Goal: Book appointment/travel/reservation

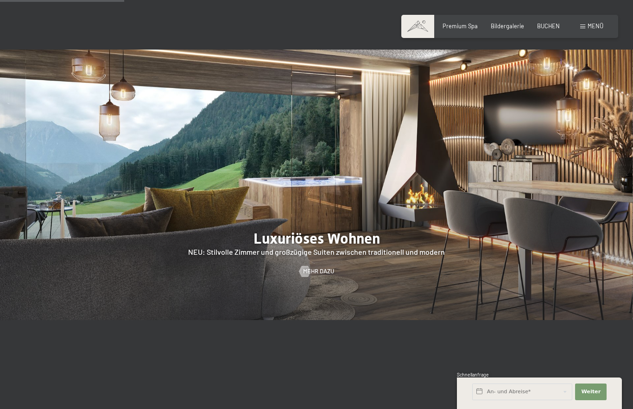
scroll to position [756, 0]
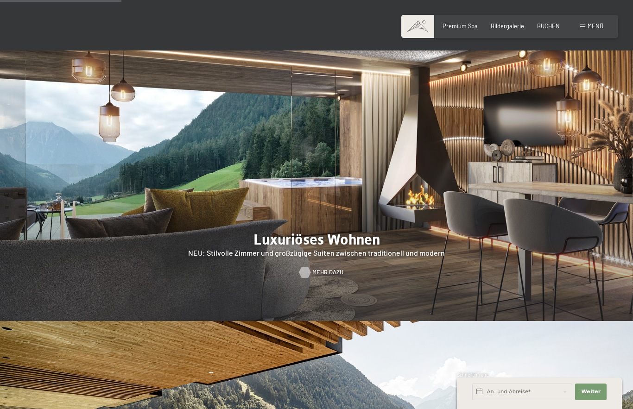
click at [322, 277] on span "Mehr dazu" at bounding box center [327, 272] width 31 height 8
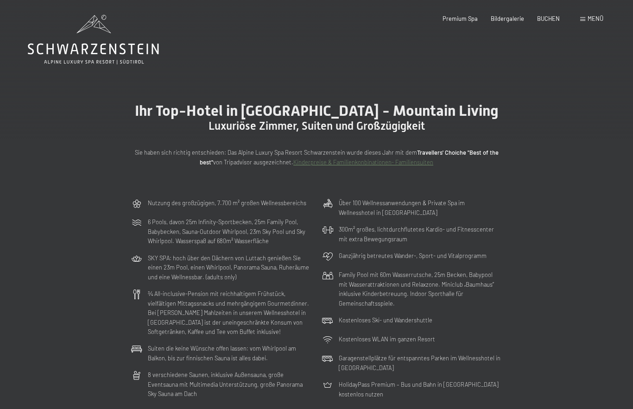
click at [587, 21] on div "Menü" at bounding box center [591, 19] width 23 height 8
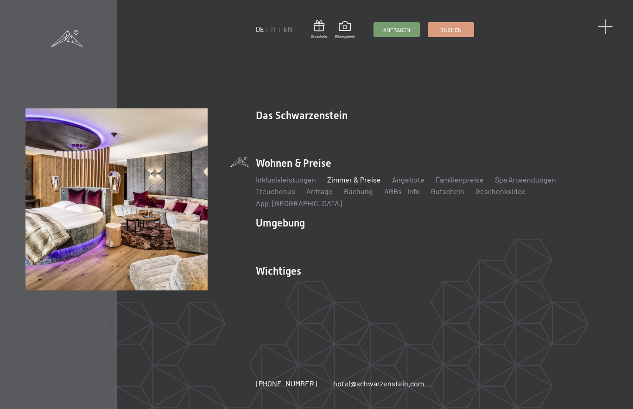
click at [606, 28] on span at bounding box center [605, 26] width 15 height 15
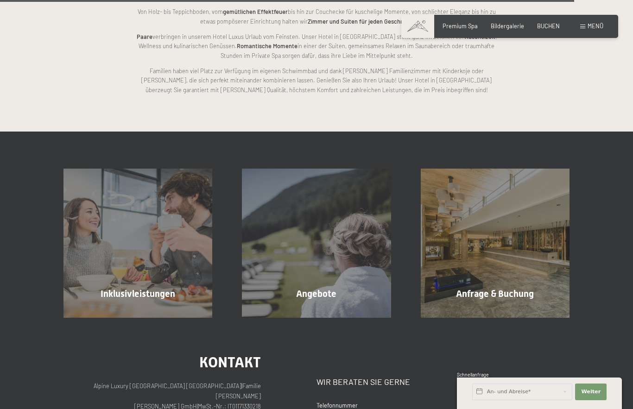
scroll to position [2041, 0]
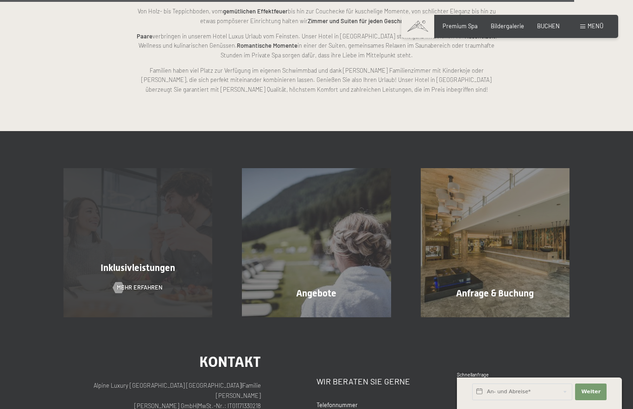
click at [146, 262] on span "Inklusivleistungen" at bounding box center [138, 267] width 75 height 11
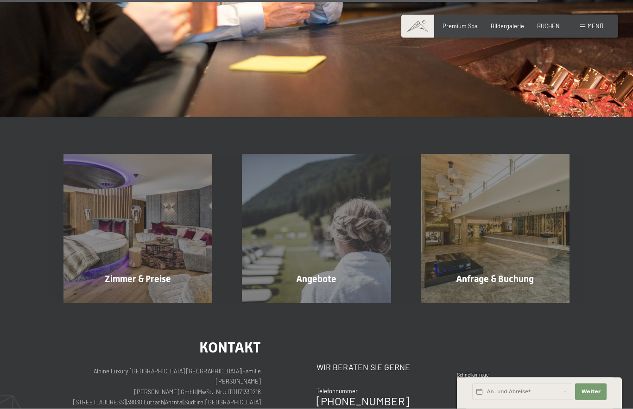
scroll to position [1117, 0]
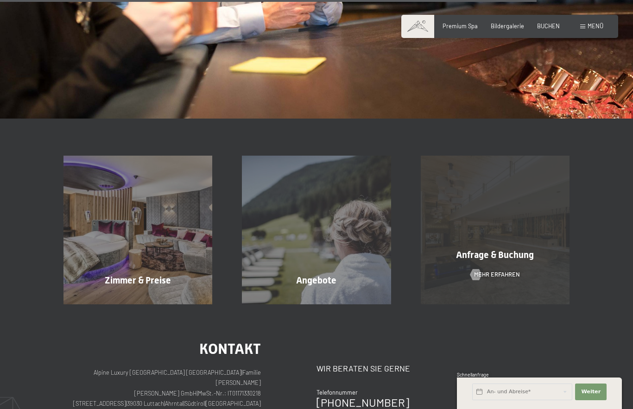
click at [493, 280] on div "Anfrage & Buchung Mehr erfahren" at bounding box center [495, 230] width 178 height 149
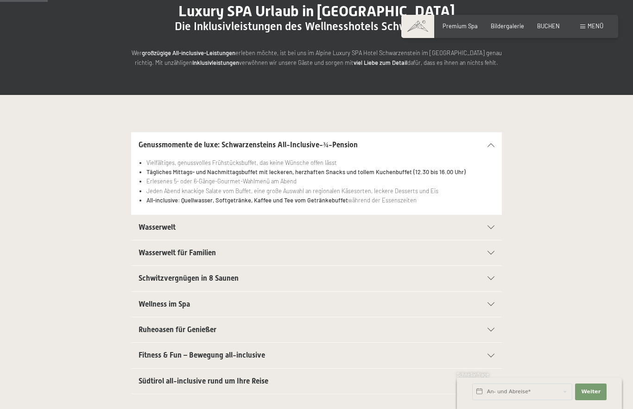
scroll to position [99, 0]
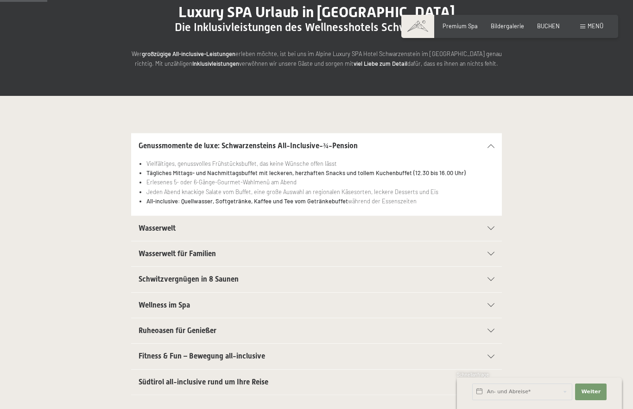
click at [494, 332] on div "Ruheoasen für Genießer" at bounding box center [317, 330] width 356 height 25
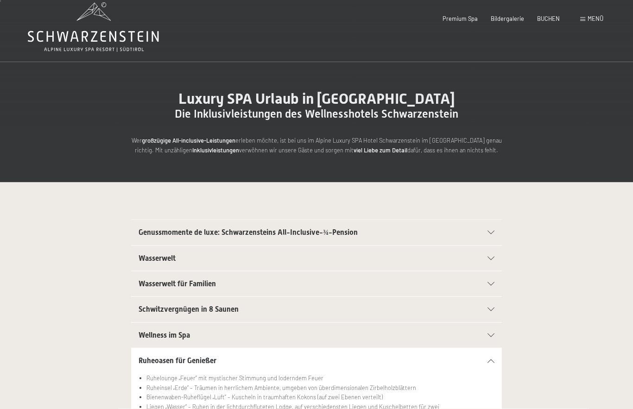
scroll to position [0, 0]
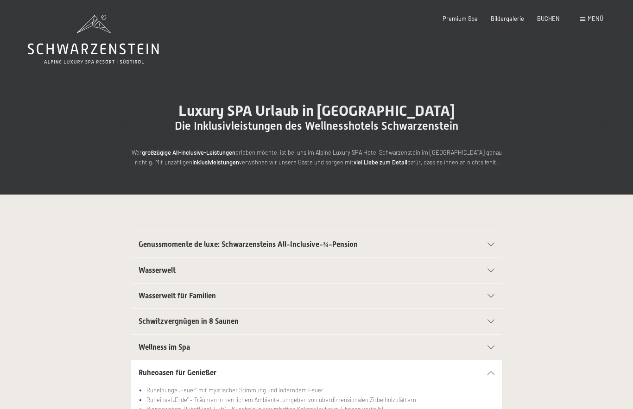
click at [211, 166] on div "Luxury SPA Urlaub in Südtirol Die Inklusivleistungen des Wellnesshotels Schwarz…" at bounding box center [316, 134] width 633 height 121
click at [213, 164] on strong "Inklusivleistungen" at bounding box center [215, 162] width 47 height 7
click at [122, 46] on icon at bounding box center [93, 40] width 131 height 50
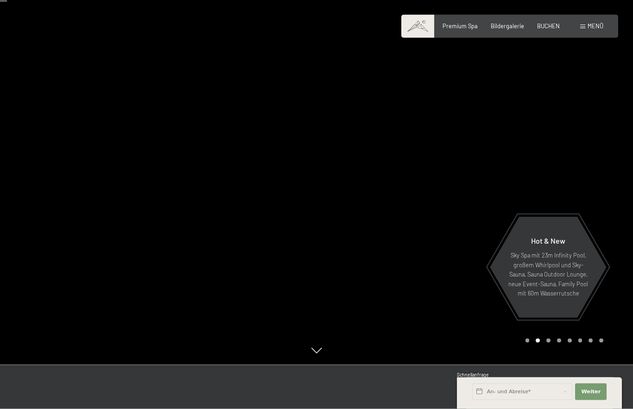
scroll to position [45, 0]
click at [511, 25] on span "Bildergalerie" at bounding box center [507, 24] width 33 height 7
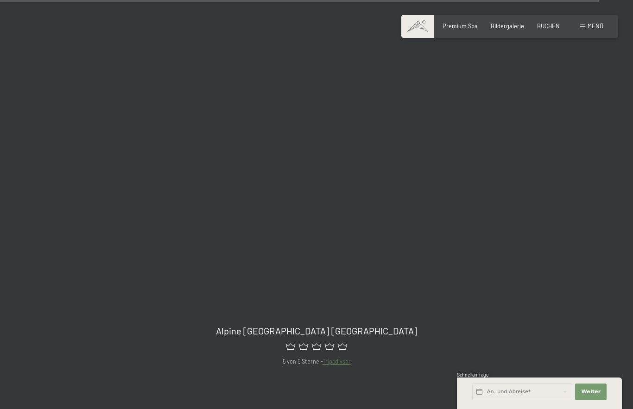
scroll to position [8433, 0]
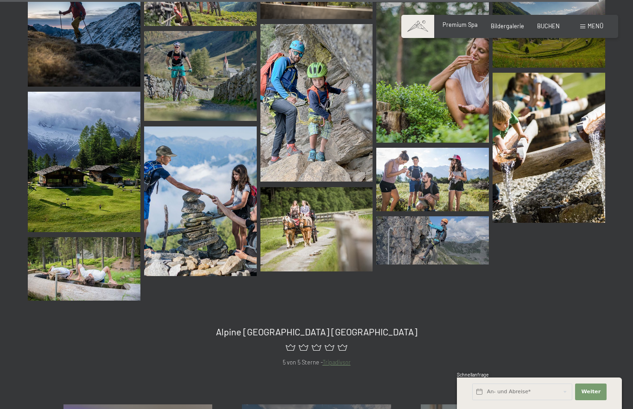
click at [463, 29] on div "Premium Spa" at bounding box center [460, 25] width 35 height 8
click at [461, 28] on span "Premium Spa" at bounding box center [460, 24] width 35 height 7
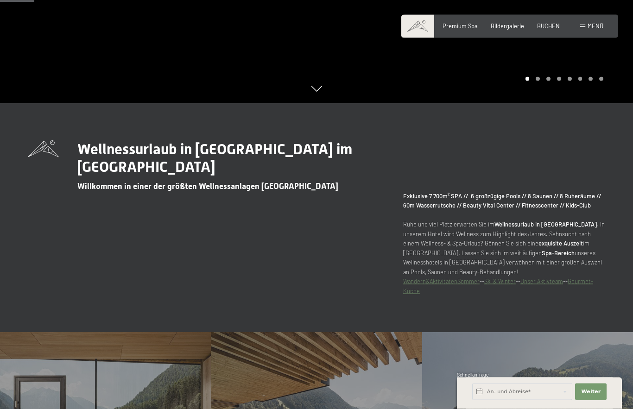
scroll to position [306, 0]
click at [581, 30] on div "Menü" at bounding box center [591, 26] width 23 height 8
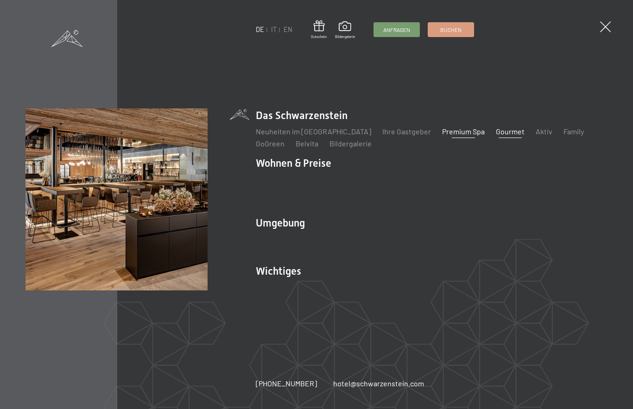
click at [496, 136] on link "Gourmet" at bounding box center [510, 131] width 29 height 9
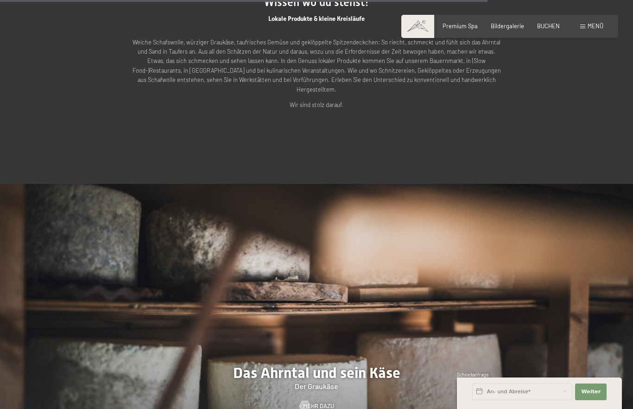
scroll to position [2168, 0]
